Goal: Book appointment/travel/reservation

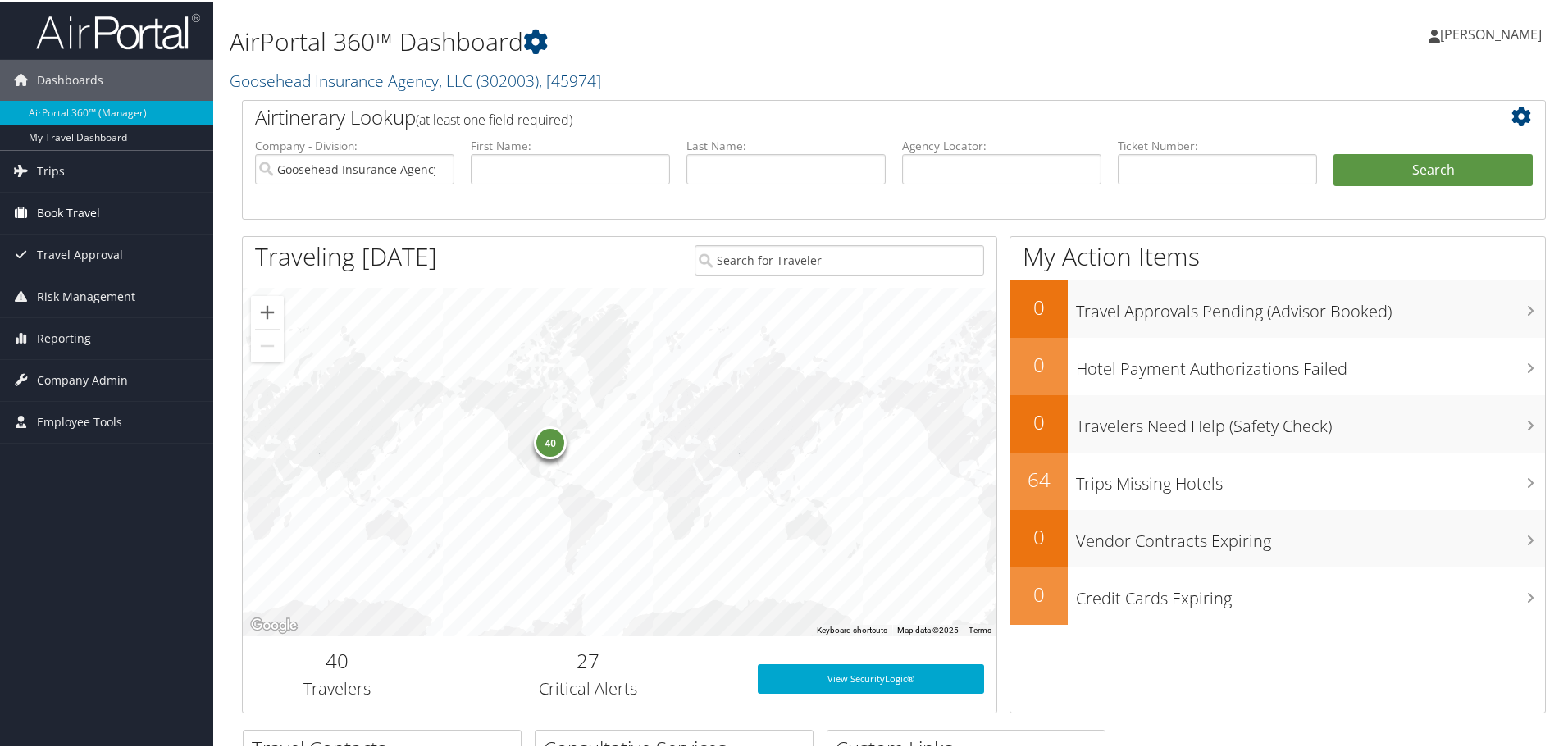
click at [97, 200] on span "Book Travel" at bounding box center [68, 211] width 63 height 41
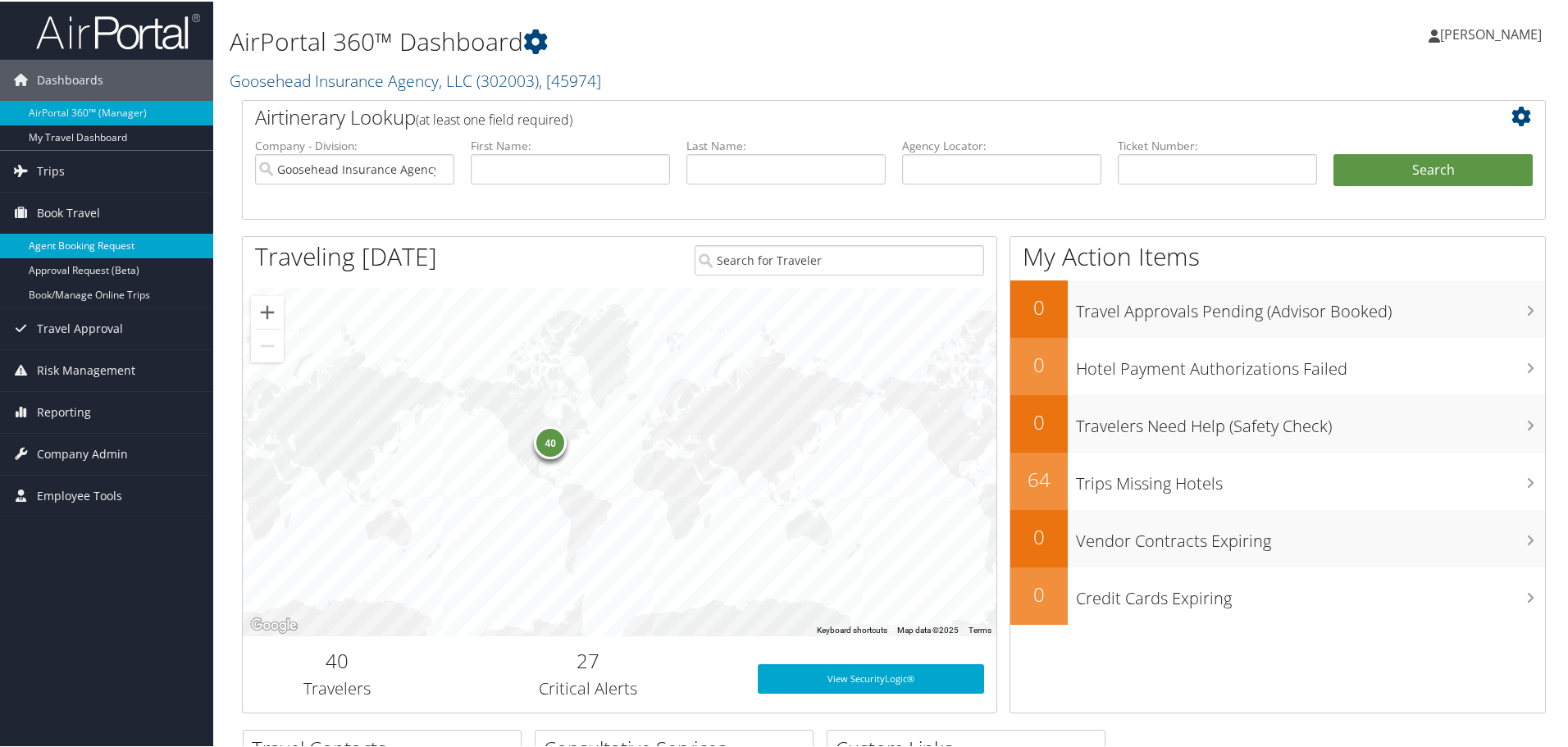
click at [100, 240] on link "Agent Booking Request" at bounding box center [106, 244] width 213 height 25
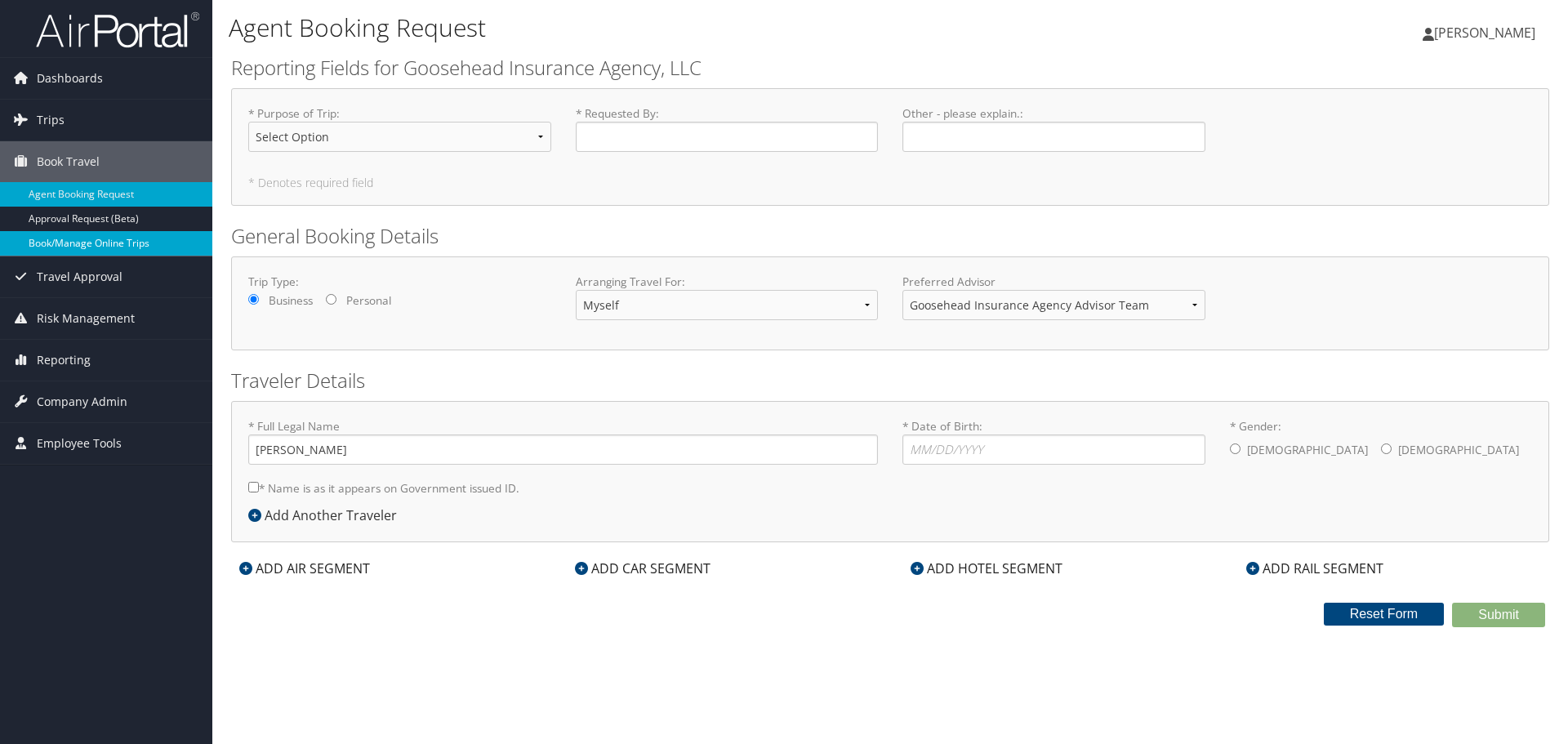
click at [107, 246] on link "Book/Manage Online Trips" at bounding box center [106, 243] width 212 height 25
click at [106, 241] on link "Book/Manage Online Trips" at bounding box center [106, 243] width 212 height 25
